Goal: Task Accomplishment & Management: Use online tool/utility

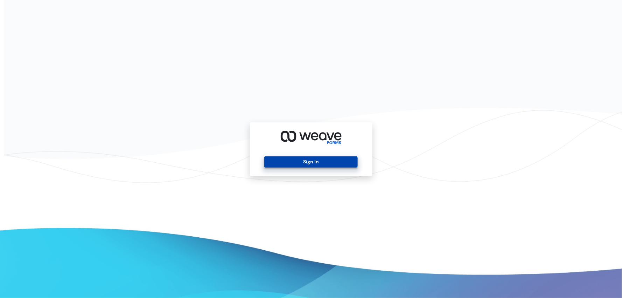
click at [328, 164] on button "Sign In" at bounding box center [311, 161] width 94 height 11
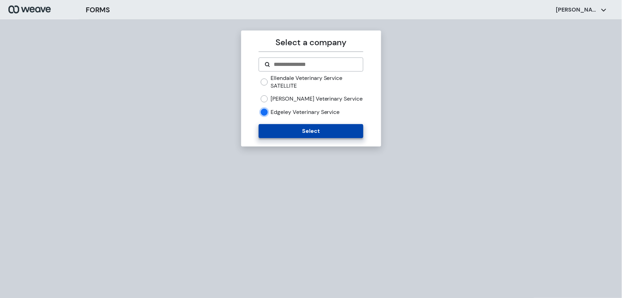
click at [282, 128] on button "Select" at bounding box center [311, 131] width 105 height 14
